Goal: Go to known website: Access a specific website the user already knows

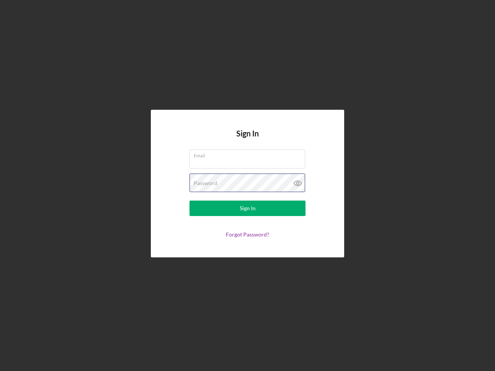
click at [248, 186] on div "Password" at bounding box center [248, 183] width 116 height 19
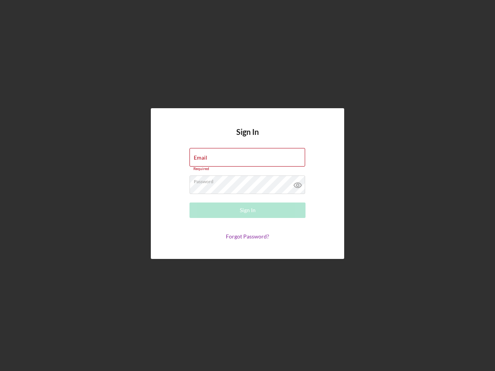
click at [298, 183] on icon at bounding box center [297, 185] width 19 height 19
